Goal: Task Accomplishment & Management: Manage account settings

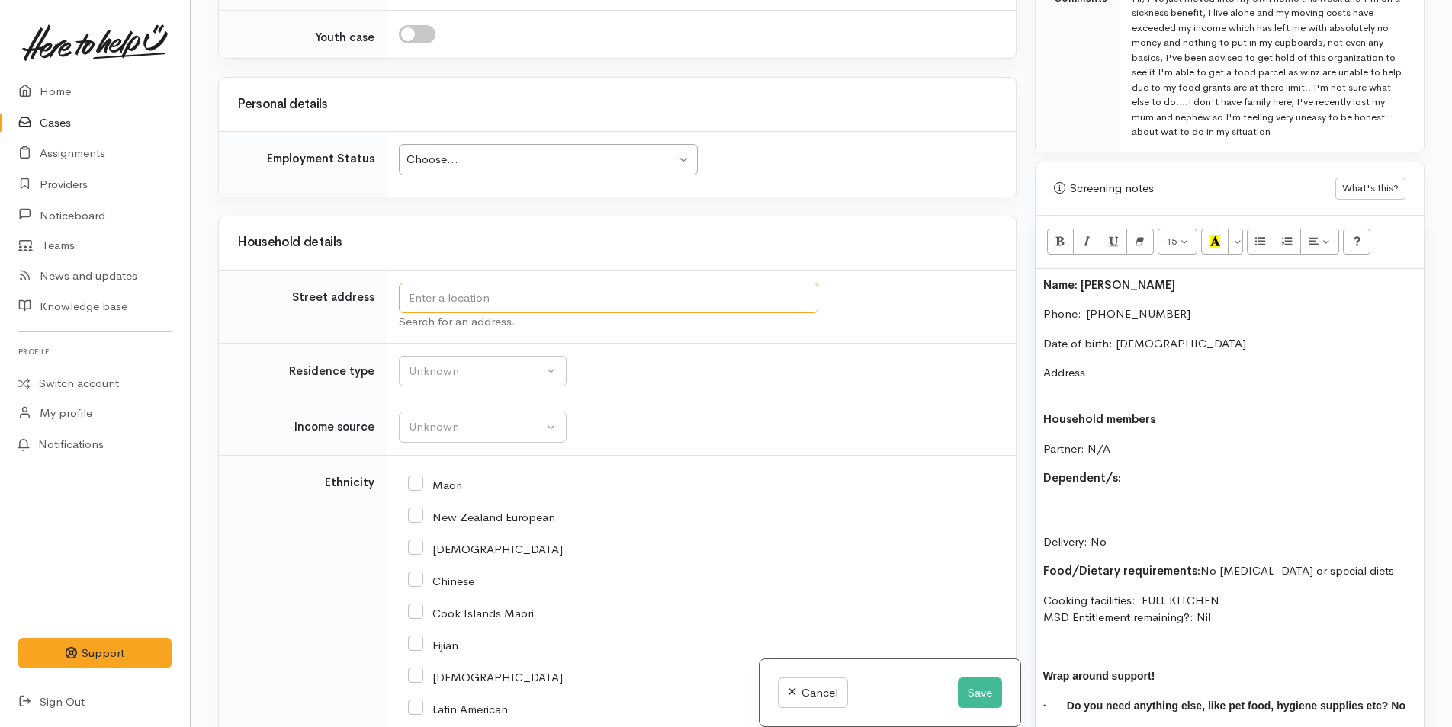
click at [443, 293] on input "text" at bounding box center [608, 298] width 419 height 31
type input "0"
type input "7"
